Goal: Check status: Check status

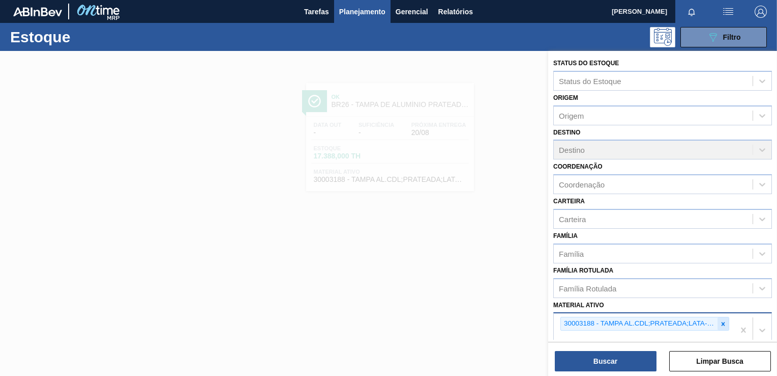
click at [720, 320] on icon at bounding box center [723, 323] width 7 height 7
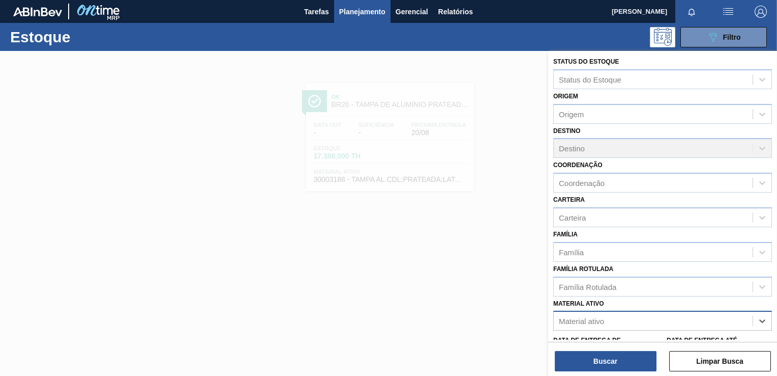
paste ativo "30030032"
type ativo "30030032"
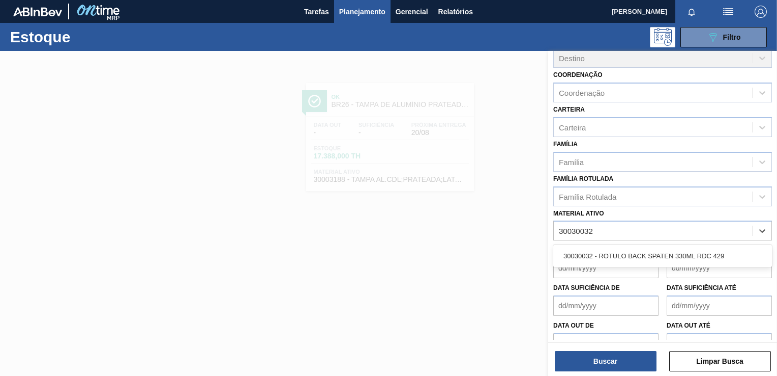
scroll to position [103, 0]
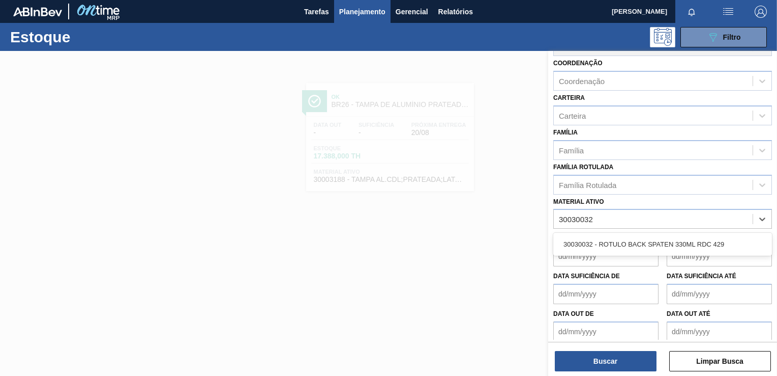
click at [665, 233] on div "30030032 - ROTULO BACK SPATEN 330ML RDC 429" at bounding box center [663, 244] width 219 height 23
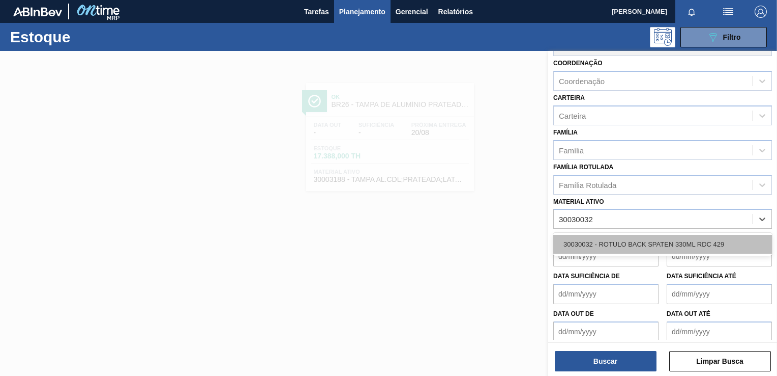
click at [657, 244] on div "30030032 - ROTULO BACK SPATEN 330ML RDC 429" at bounding box center [663, 244] width 219 height 19
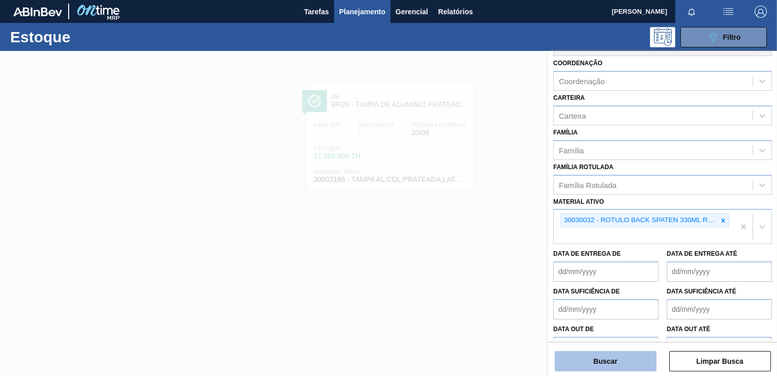
click at [635, 355] on button "Buscar" at bounding box center [606, 361] width 102 height 20
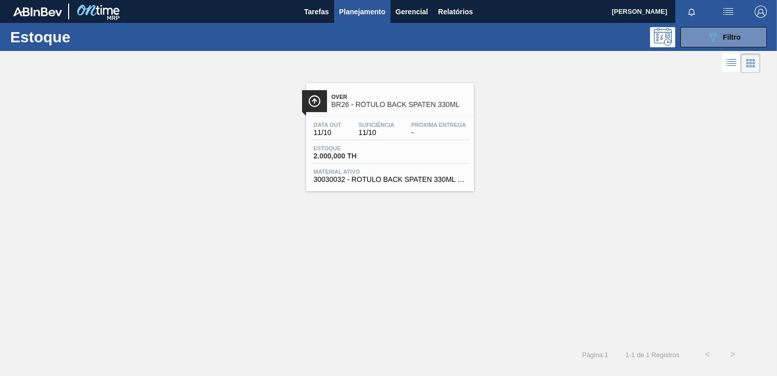
click at [364, 145] on span "Estoque" at bounding box center [349, 148] width 71 height 6
